Goal: Task Accomplishment & Management: Manage account settings

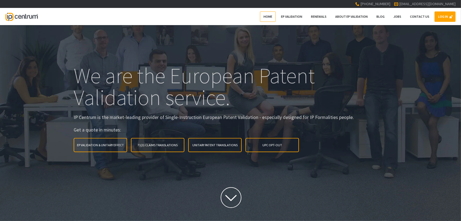
click at [436, 15] on link "LOG IN" at bounding box center [445, 16] width 21 height 10
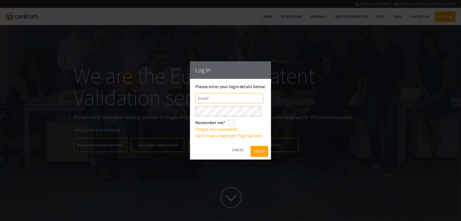
click at [227, 99] on input"] "text" at bounding box center [230, 98] width 68 height 10
type input"] "lmckillop@vennershipley.co.uk"
click button "Log In" at bounding box center [259, 151] width 18 height 11
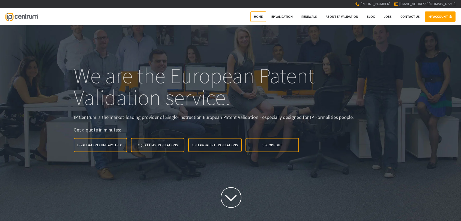
click at [434, 17] on link "MY ACCOUNT" at bounding box center [440, 16] width 31 height 10
